Goal: Task Accomplishment & Management: Manage account settings

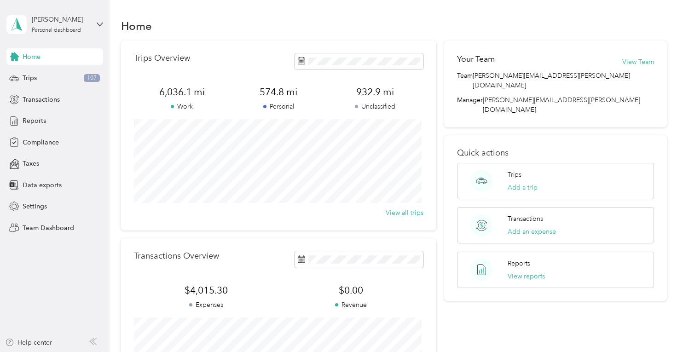
click at [104, 24] on aside "[PERSON_NAME] Personal dashboard Home Trips 107 Transactions Reports Compliance…" at bounding box center [55, 176] width 110 height 352
click at [101, 24] on icon at bounding box center [100, 24] width 6 height 6
click at [50, 77] on div "Team dashboard" at bounding box center [39, 76] width 49 height 10
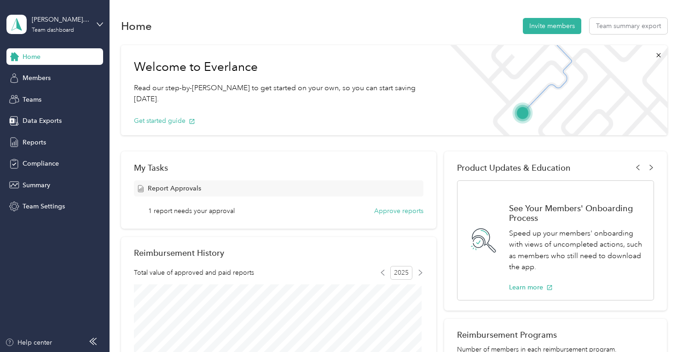
scroll to position [46, 0]
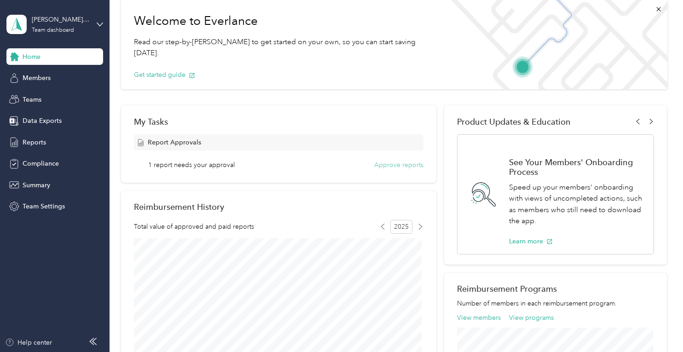
click at [396, 166] on button "Approve reports" at bounding box center [398, 165] width 49 height 10
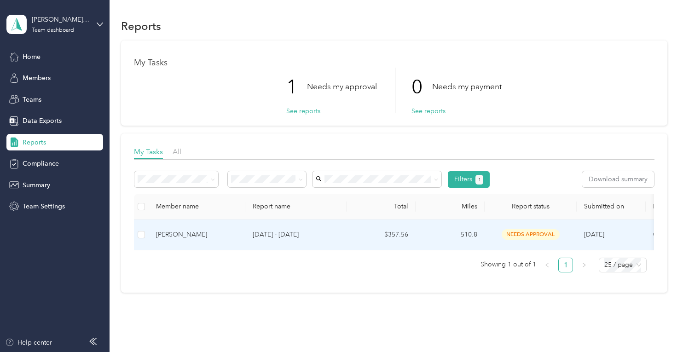
click at [286, 236] on p "[DATE] - [DATE]" at bounding box center [296, 235] width 87 height 10
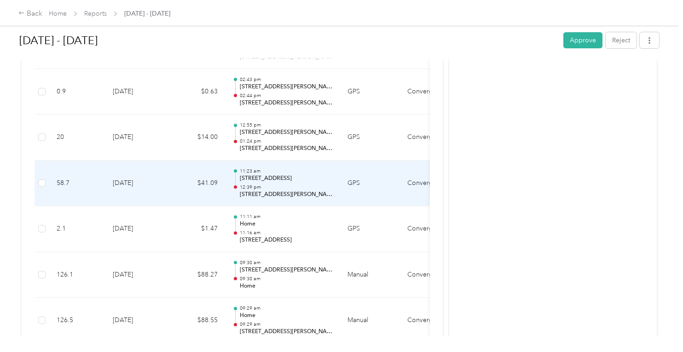
scroll to position [527, 0]
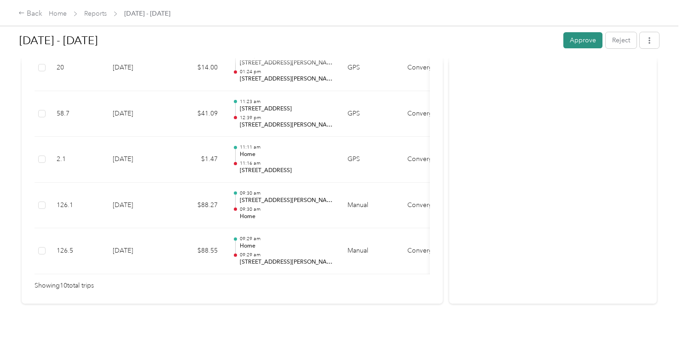
click at [569, 40] on button "Approve" at bounding box center [582, 40] width 39 height 16
